Goal: Task Accomplishment & Management: Use online tool/utility

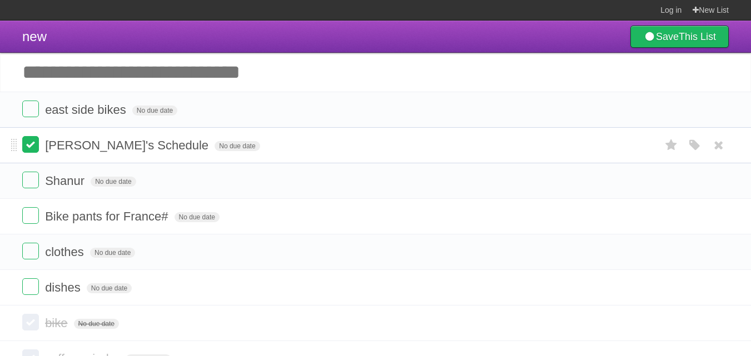
click at [30, 146] on label at bounding box center [30, 144] width 17 height 17
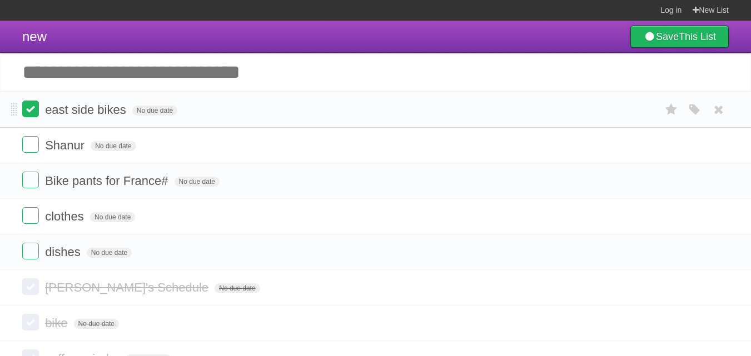
click at [32, 109] on label at bounding box center [30, 109] width 17 height 17
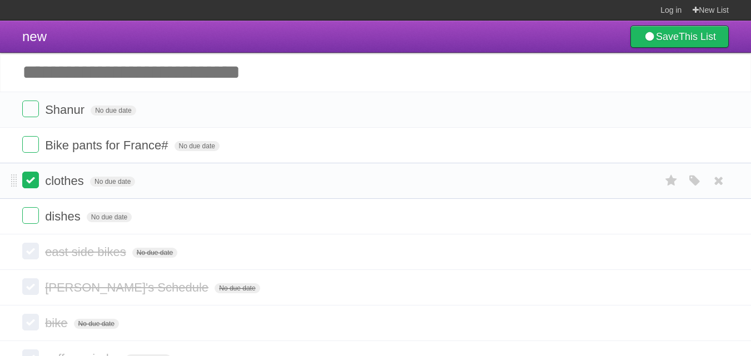
click at [30, 184] on label at bounding box center [30, 180] width 17 height 17
click at [28, 218] on label at bounding box center [30, 215] width 17 height 17
click at [27, 110] on label at bounding box center [30, 109] width 17 height 17
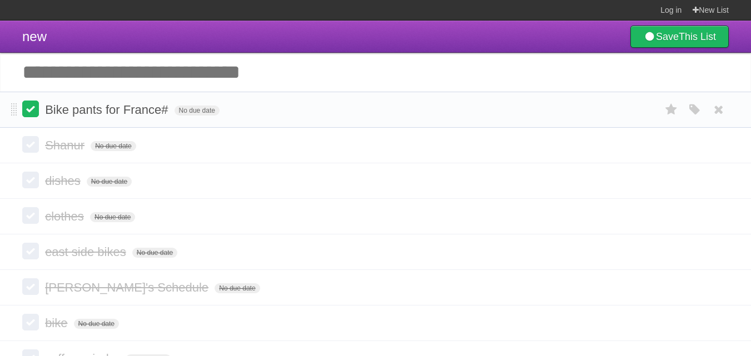
click at [33, 111] on label at bounding box center [30, 109] width 17 height 17
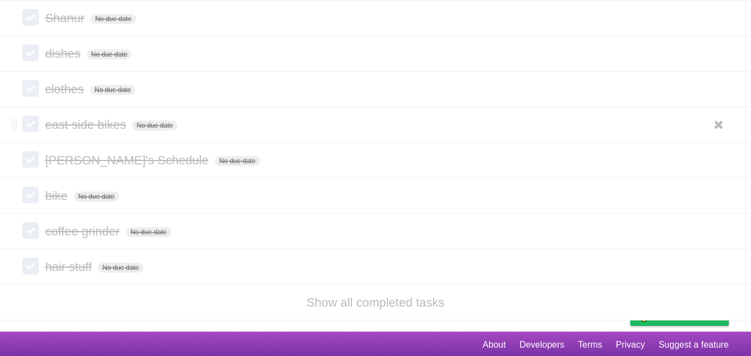
scroll to position [353, 0]
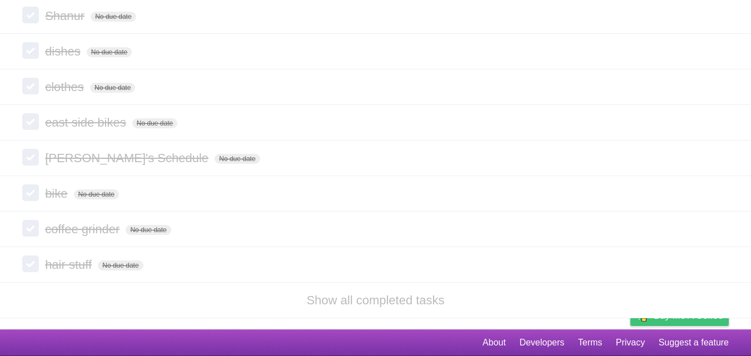
click at [676, 323] on span "Buy me a coffee" at bounding box center [687, 315] width 69 height 19
click at [718, 82] on icon at bounding box center [719, 87] width 16 height 18
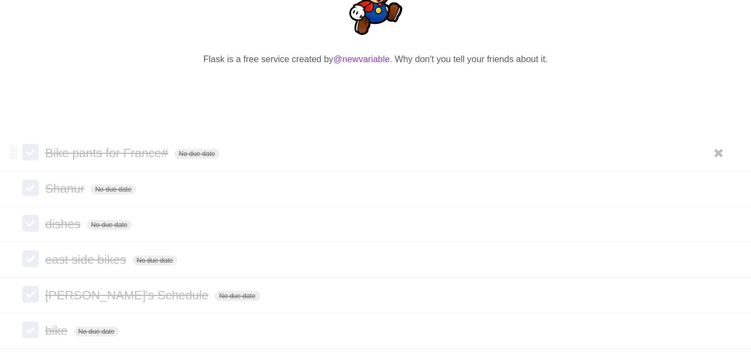
scroll to position [186, 0]
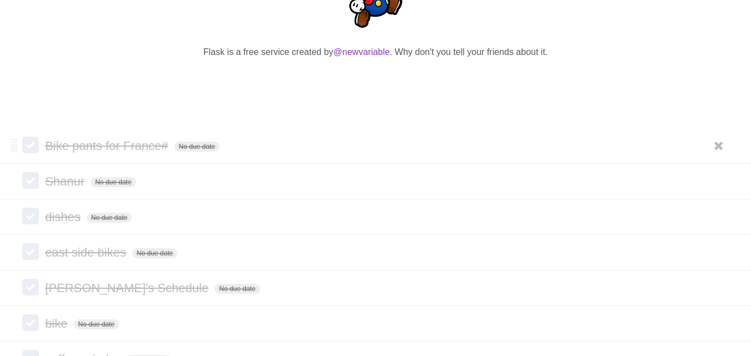
click at [169, 145] on span "Bike pants for France#" at bounding box center [108, 146] width 126 height 14
click at [128, 178] on span "No due date" at bounding box center [113, 182] width 45 height 10
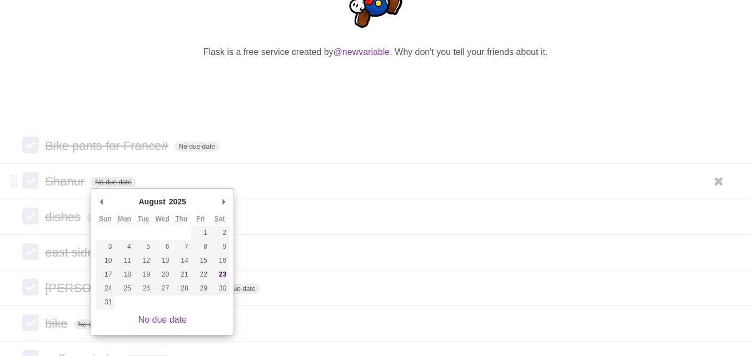
click at [276, 186] on form "Shanur No due date White Red Blue Green Purple Orange" at bounding box center [375, 181] width 706 height 18
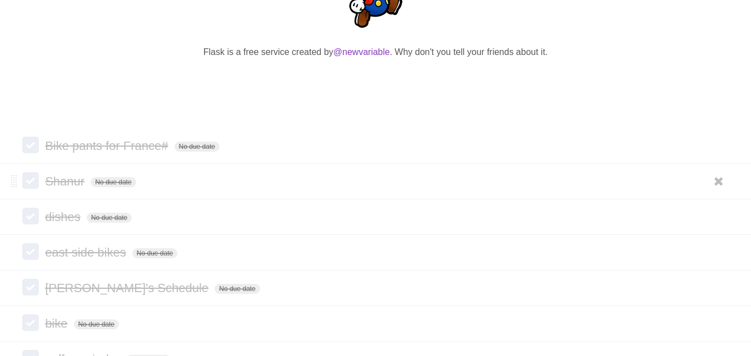
click at [274, 179] on form "Shanur No due date White Red Blue Green Purple Orange" at bounding box center [375, 181] width 706 height 18
click at [270, 137] on li "Bike pants for France# No due date White Red Blue Green Purple Orange" at bounding box center [375, 146] width 751 height 36
click at [37, 146] on label at bounding box center [30, 145] width 17 height 17
click at [37, 178] on label at bounding box center [30, 180] width 17 height 17
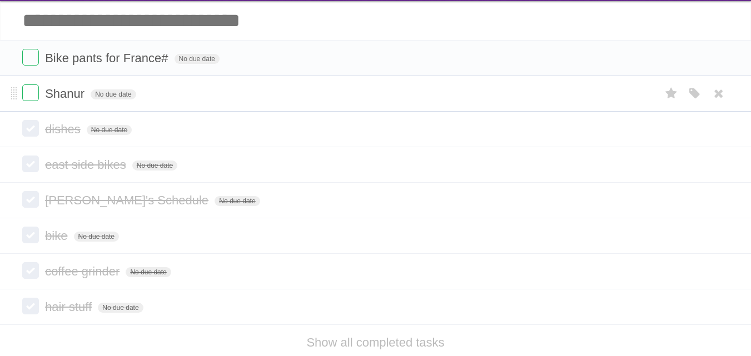
scroll to position [0, 0]
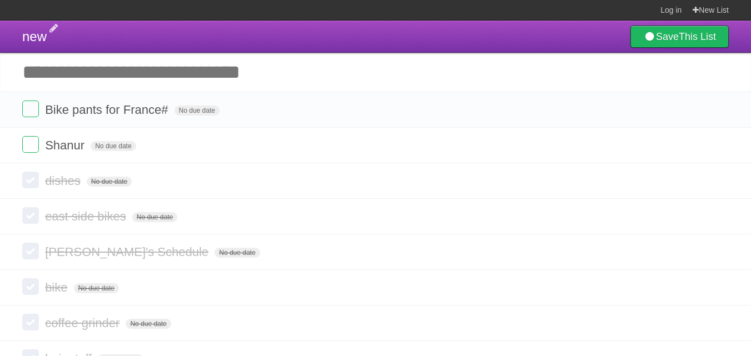
click at [37, 41] on span "new" at bounding box center [34, 36] width 24 height 15
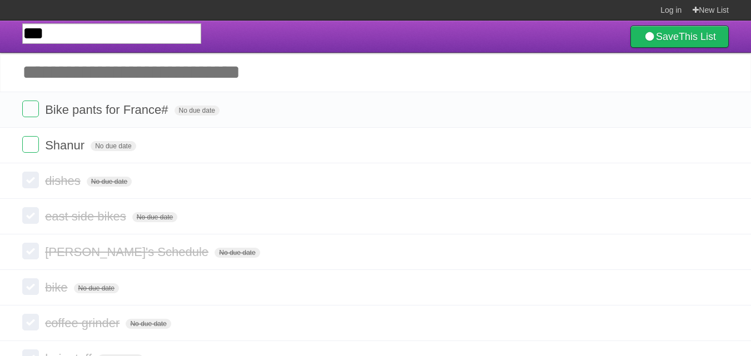
click at [319, 36] on header "*** Save This List" at bounding box center [375, 37] width 751 height 32
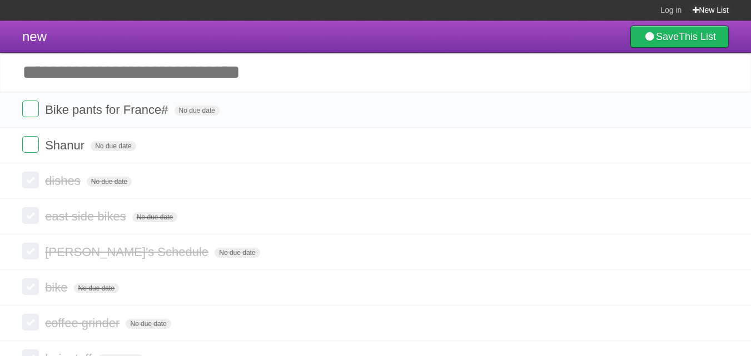
click at [702, 10] on link "New List" at bounding box center [710, 10] width 36 height 20
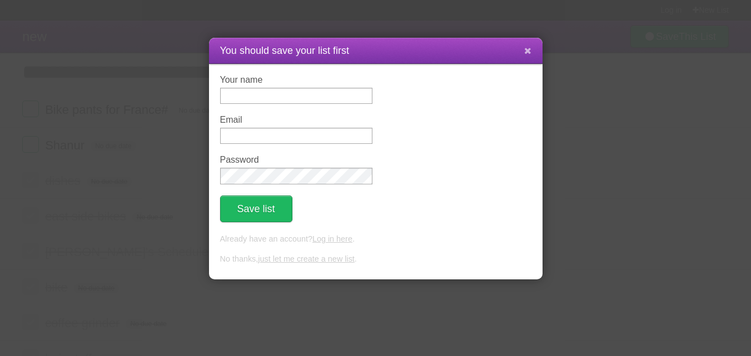
click at [532, 48] on button at bounding box center [528, 51] width 24 height 21
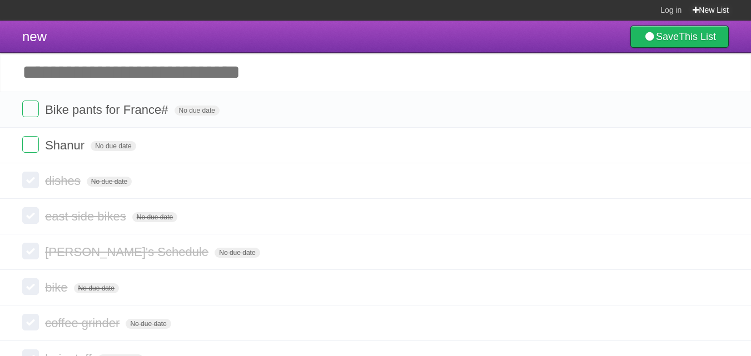
click at [702, 9] on link "New List" at bounding box center [710, 10] width 36 height 20
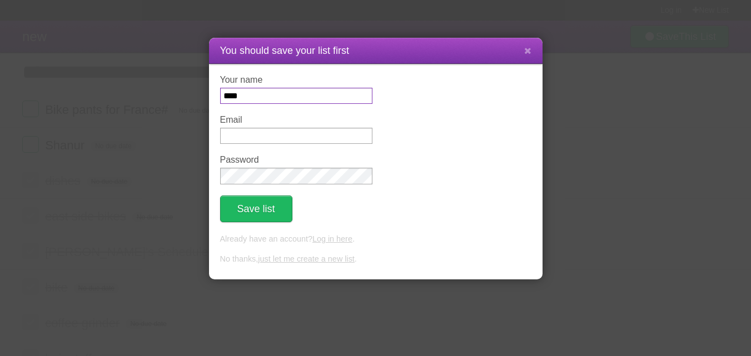
type input "****"
click at [239, 129] on input "Email" at bounding box center [296, 136] width 152 height 16
click at [255, 215] on button "Save list" at bounding box center [256, 209] width 72 height 27
type input "**********"
click at [243, 219] on button "Save list" at bounding box center [256, 209] width 72 height 27
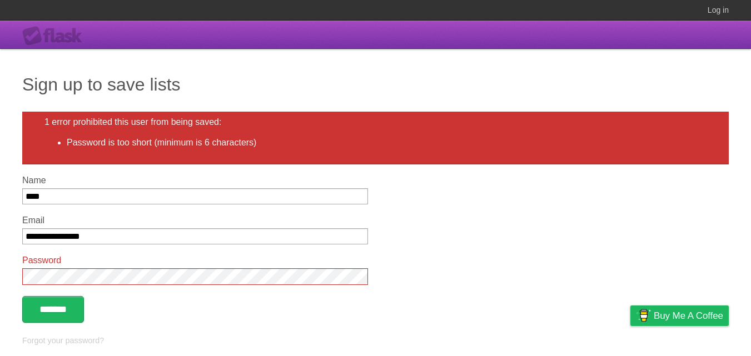
click at [42, 35] on div "Flask" at bounding box center [55, 36] width 67 height 20
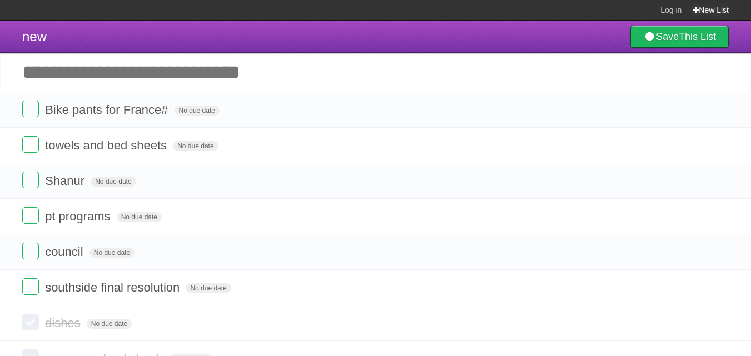
click at [706, 11] on link "New List" at bounding box center [710, 10] width 36 height 20
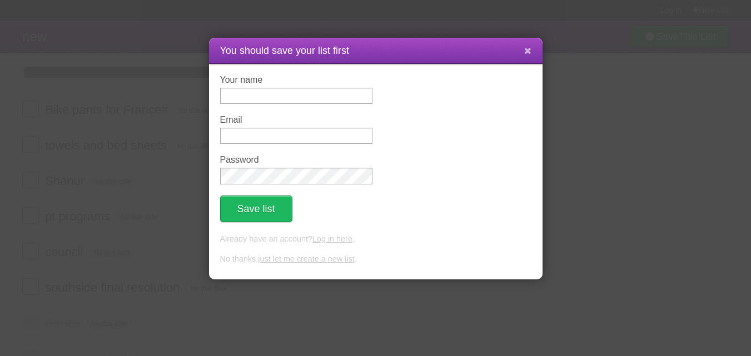
click at [527, 49] on icon at bounding box center [527, 50] width 7 height 9
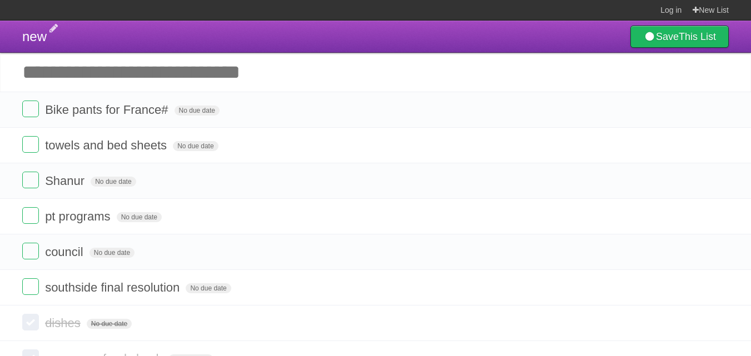
click at [41, 34] on span "new" at bounding box center [34, 36] width 24 height 15
